Goal: Communication & Community: Ask a question

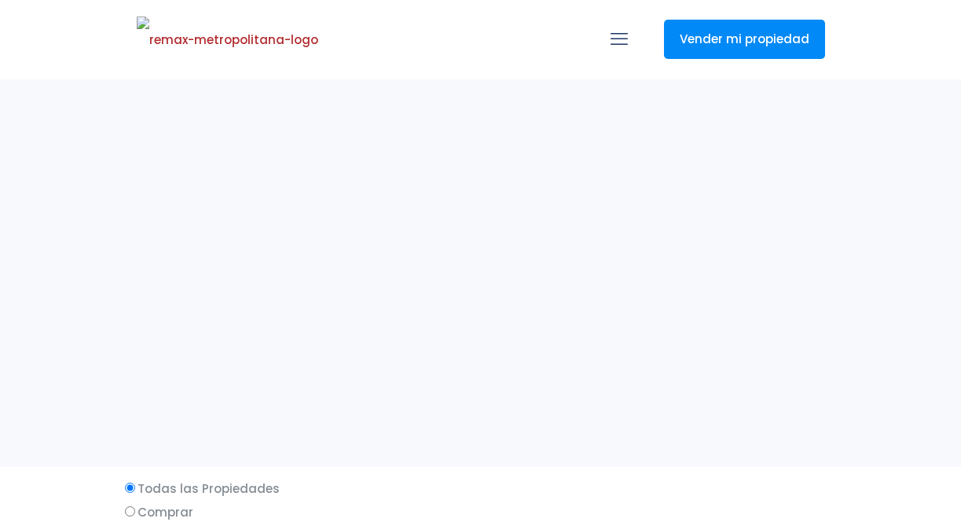
select select
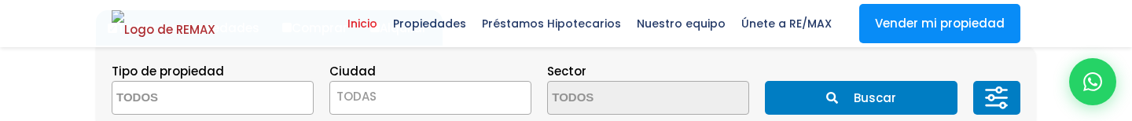
scroll to position [595, 0]
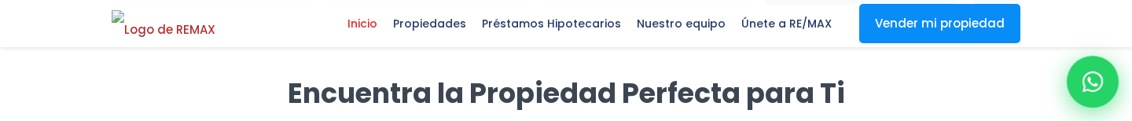
click at [960, 96] on div at bounding box center [1093, 82] width 52 height 52
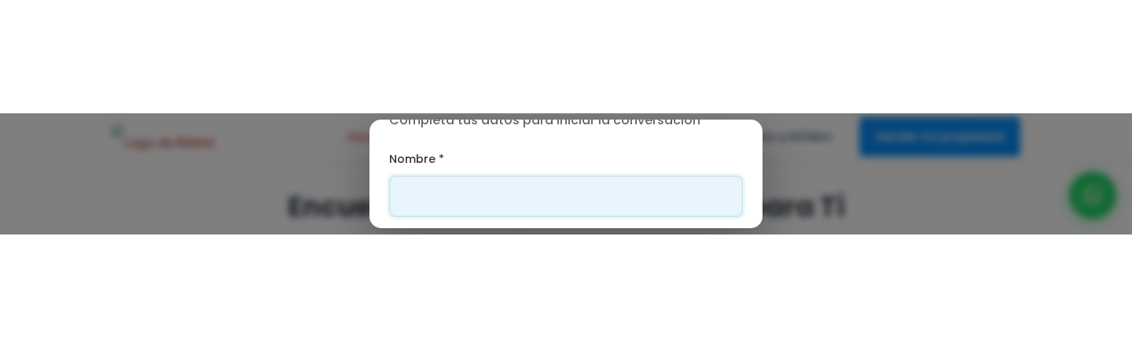
scroll to position [234, 0]
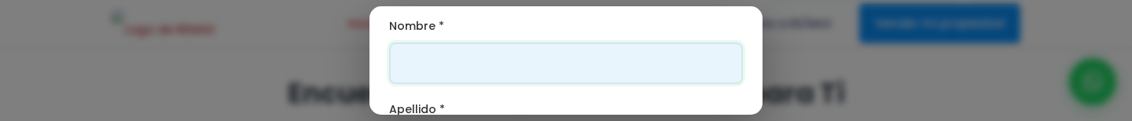
click at [494, 64] on input "Nombre *" at bounding box center [566, 63] width 354 height 42
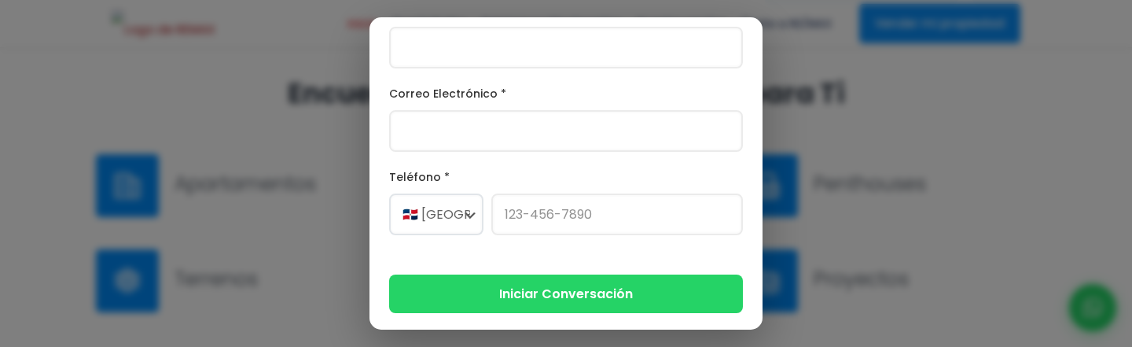
scroll to position [210, 0]
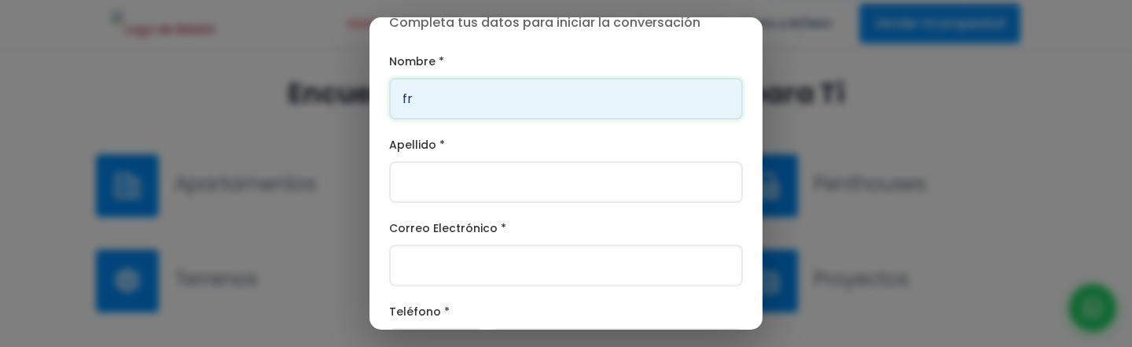
click at [446, 101] on input "fr" at bounding box center [566, 99] width 354 height 42
type input "Franklin"
type input "[PERSON_NAME]"
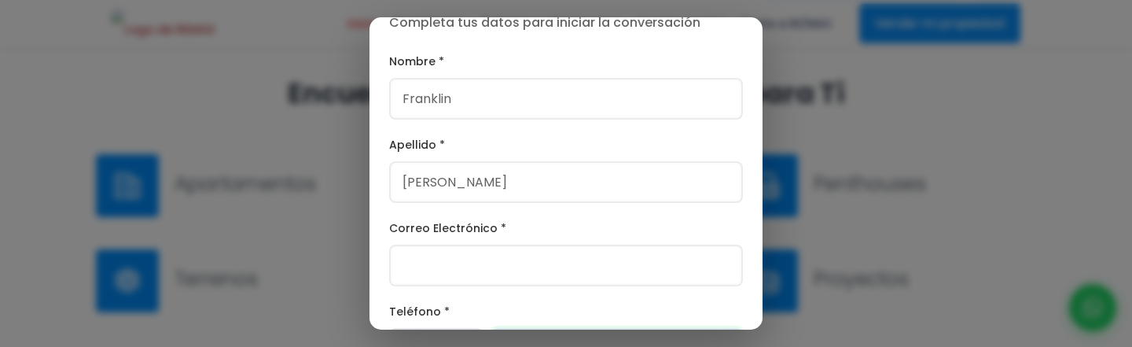
type input "[PHONE_NUMBER]"
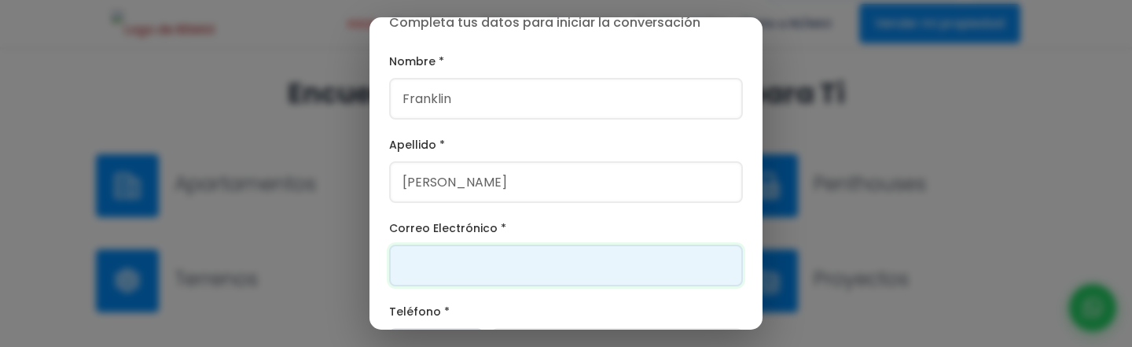
click at [482, 255] on input "Correo Electrónico *" at bounding box center [566, 265] width 354 height 42
click at [534, 261] on input "[EMAIL_ADDRESS][DOMAIN_NAME]" at bounding box center [566, 265] width 354 height 42
click at [539, 261] on input "[EMAIL_ADDRESS][DOMAIN_NAME]" at bounding box center [566, 265] width 354 height 42
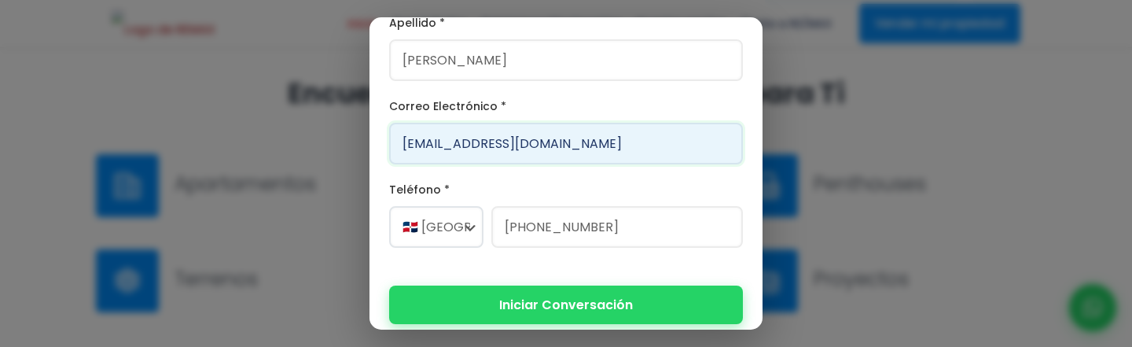
type input "[EMAIL_ADDRESS][DOMAIN_NAME]"
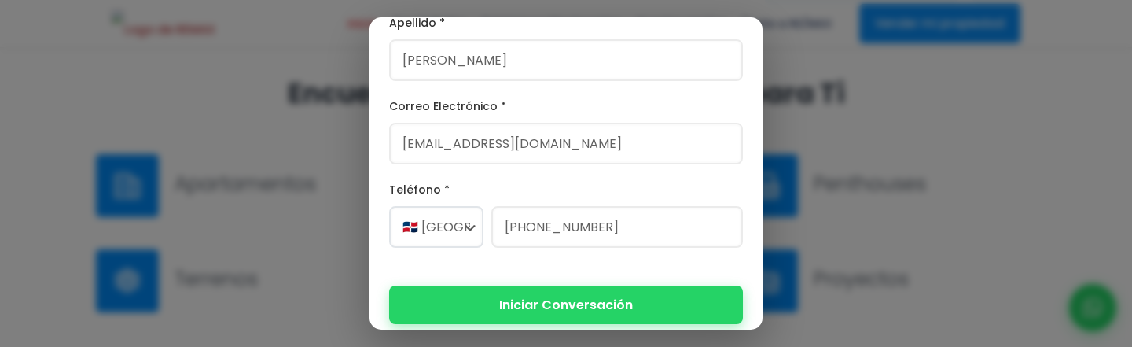
click at [523, 316] on button "Iniciar Conversación" at bounding box center [566, 304] width 354 height 39
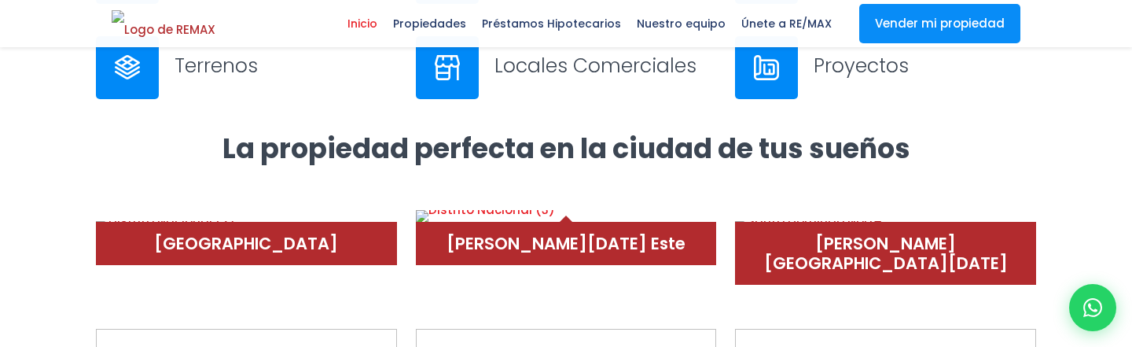
scroll to position [841, 0]
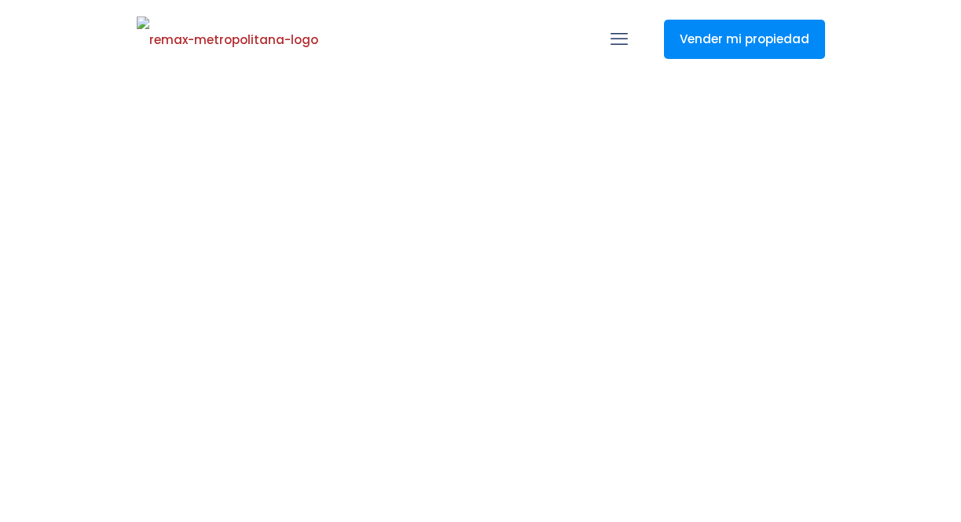
select select
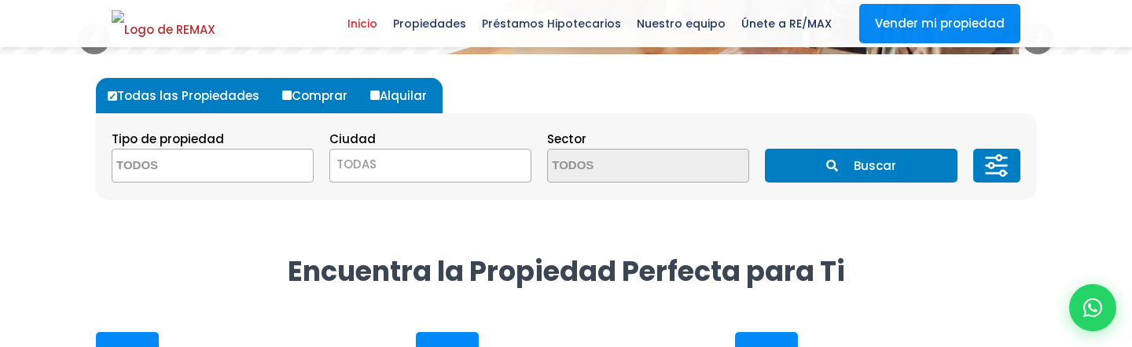
scroll to position [458, 0]
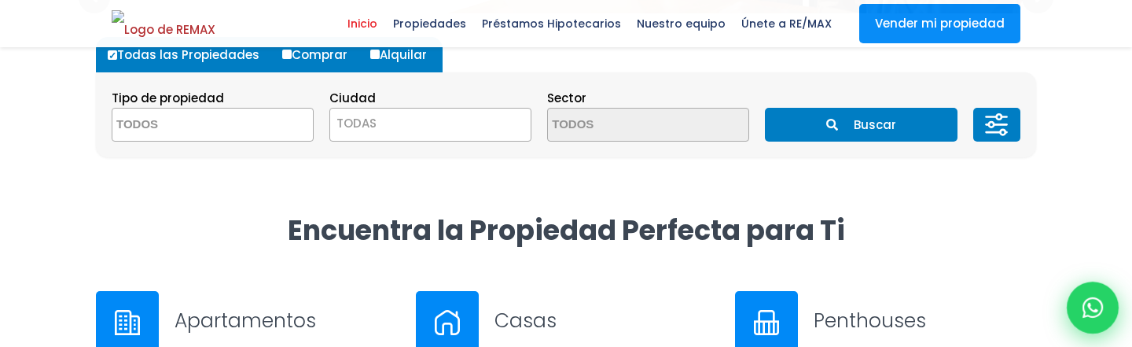
click at [960, 305] on div at bounding box center [1093, 307] width 52 height 52
type input "Franklin"
type input "[PERSON_NAME]"
type input "[EMAIL_ADDRESS][DOMAIN_NAME]"
type input "[PHONE_NUMBER]"
